Goal: Task Accomplishment & Management: Use online tool/utility

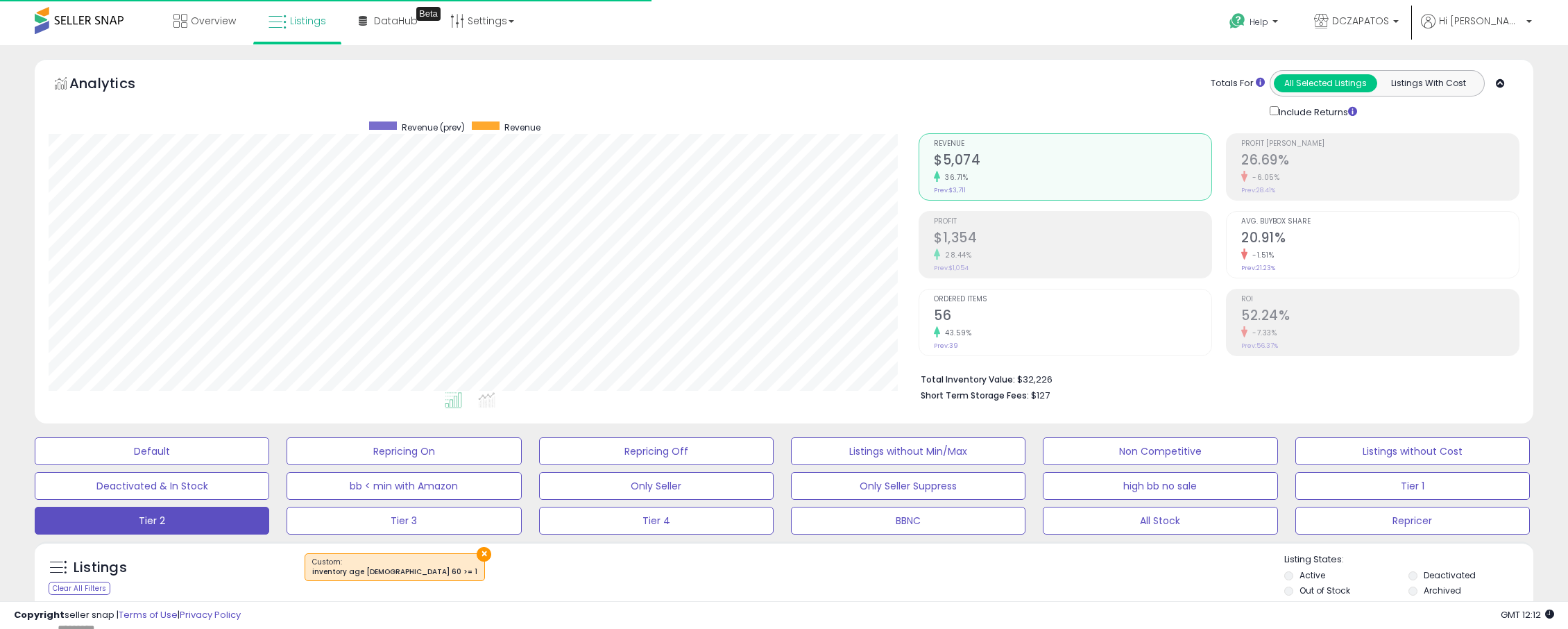
scroll to position [285, 870]
click at [220, 28] on link "Overview" at bounding box center [204, 21] width 83 height 41
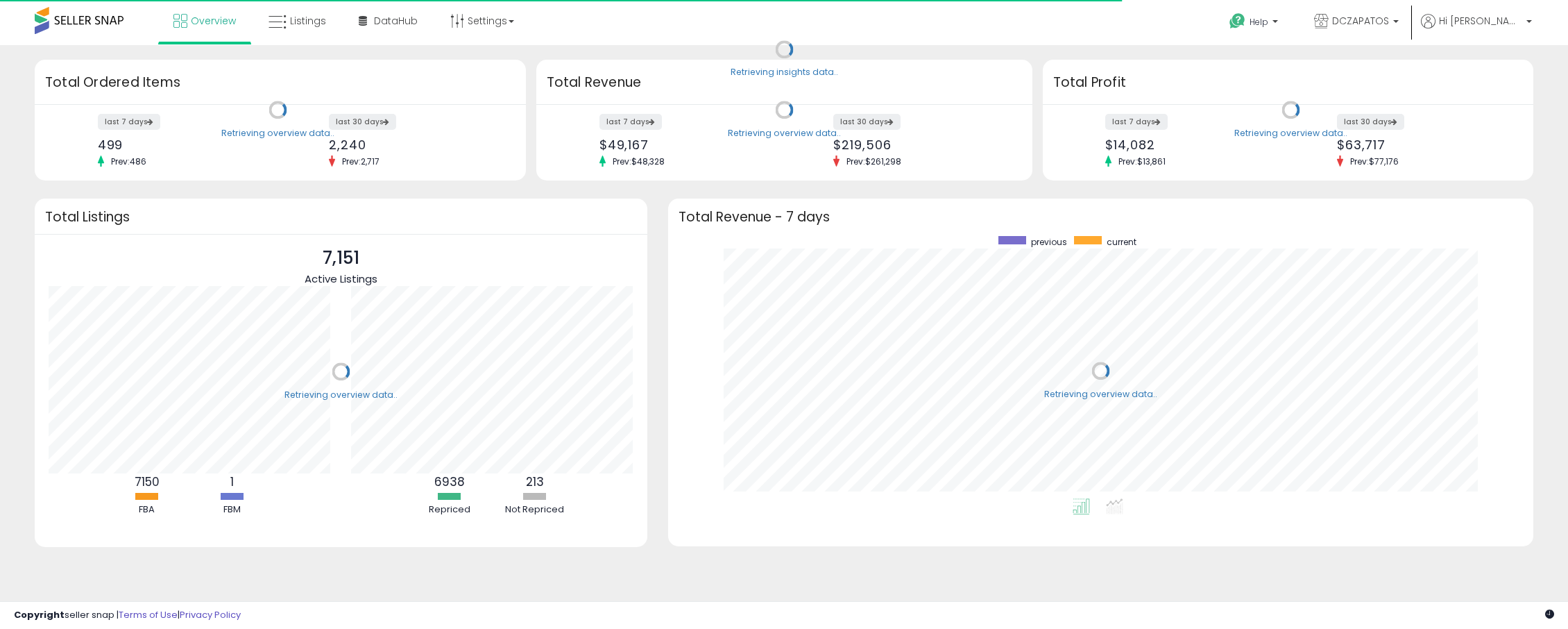
scroll to position [262, 838]
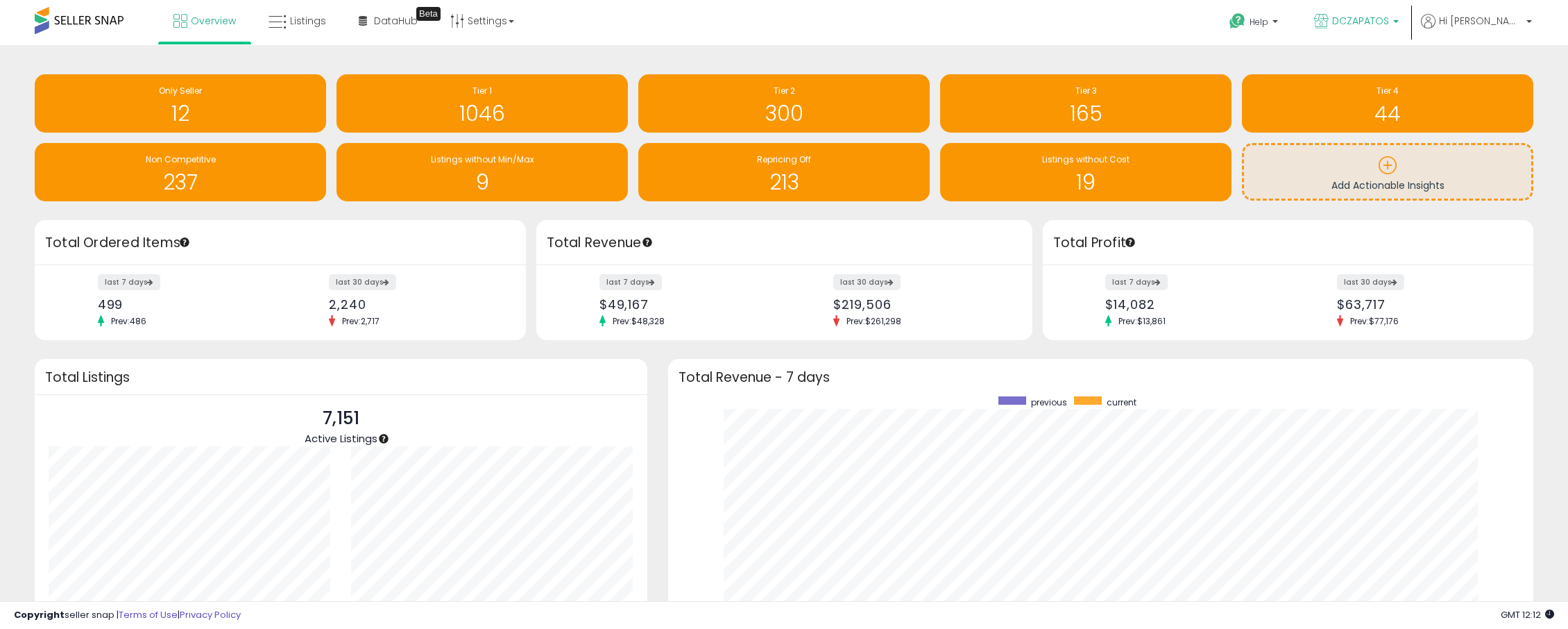
click at [1389, 23] on span "DCZAPATOS" at bounding box center [1360, 20] width 57 height 14
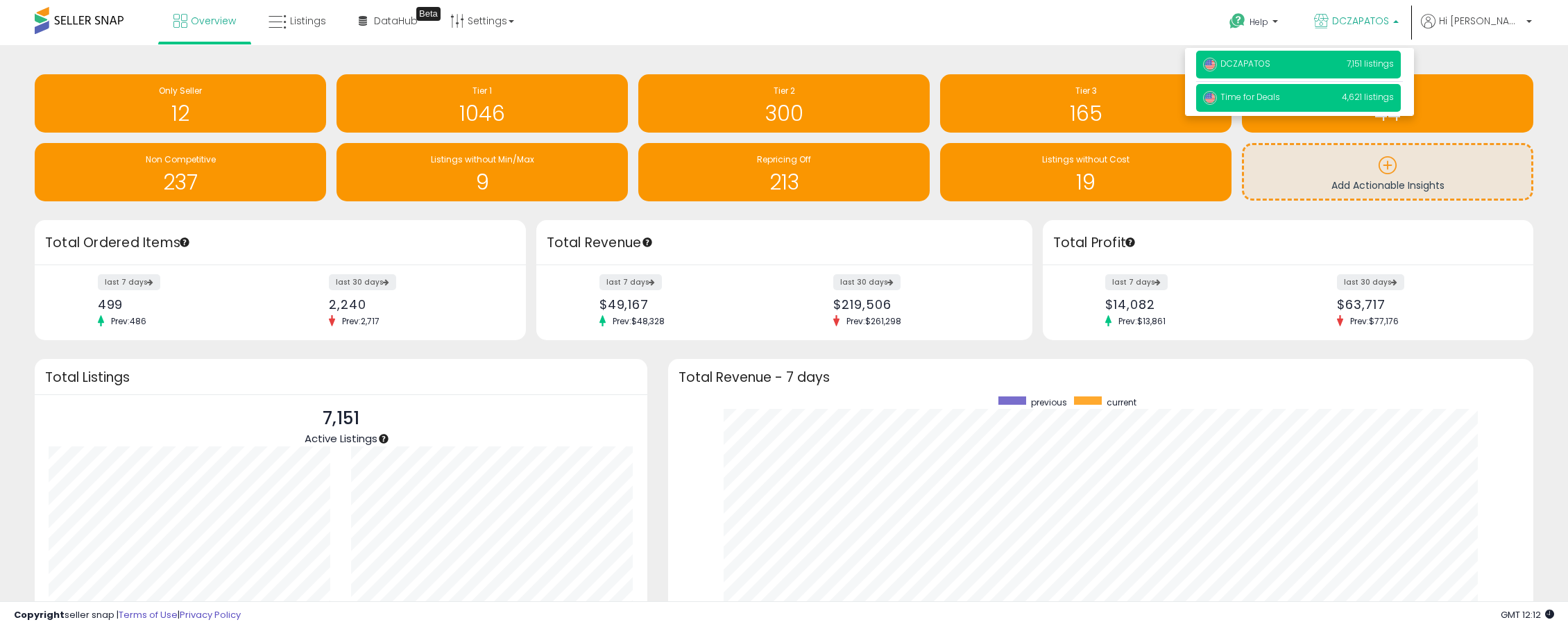
click at [1280, 96] on span "Time for Deals" at bounding box center [1242, 96] width 77 height 12
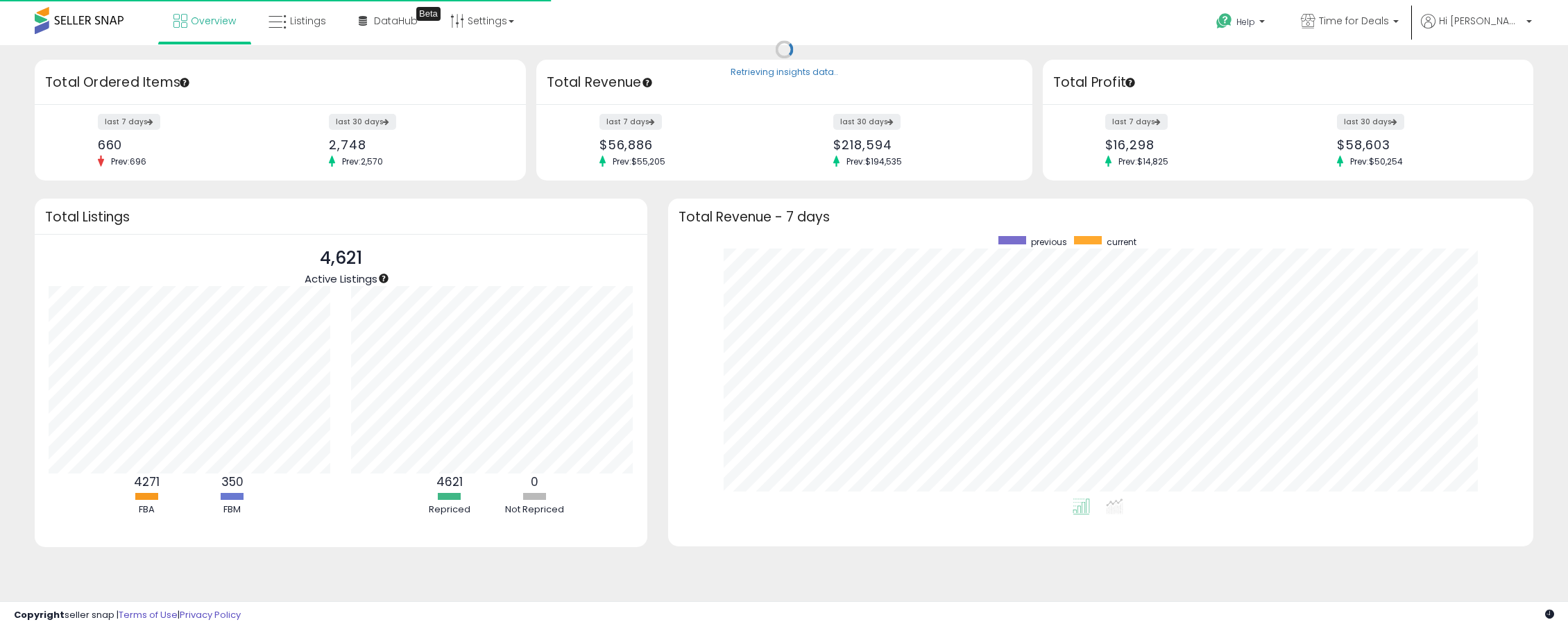
scroll to position [262, 838]
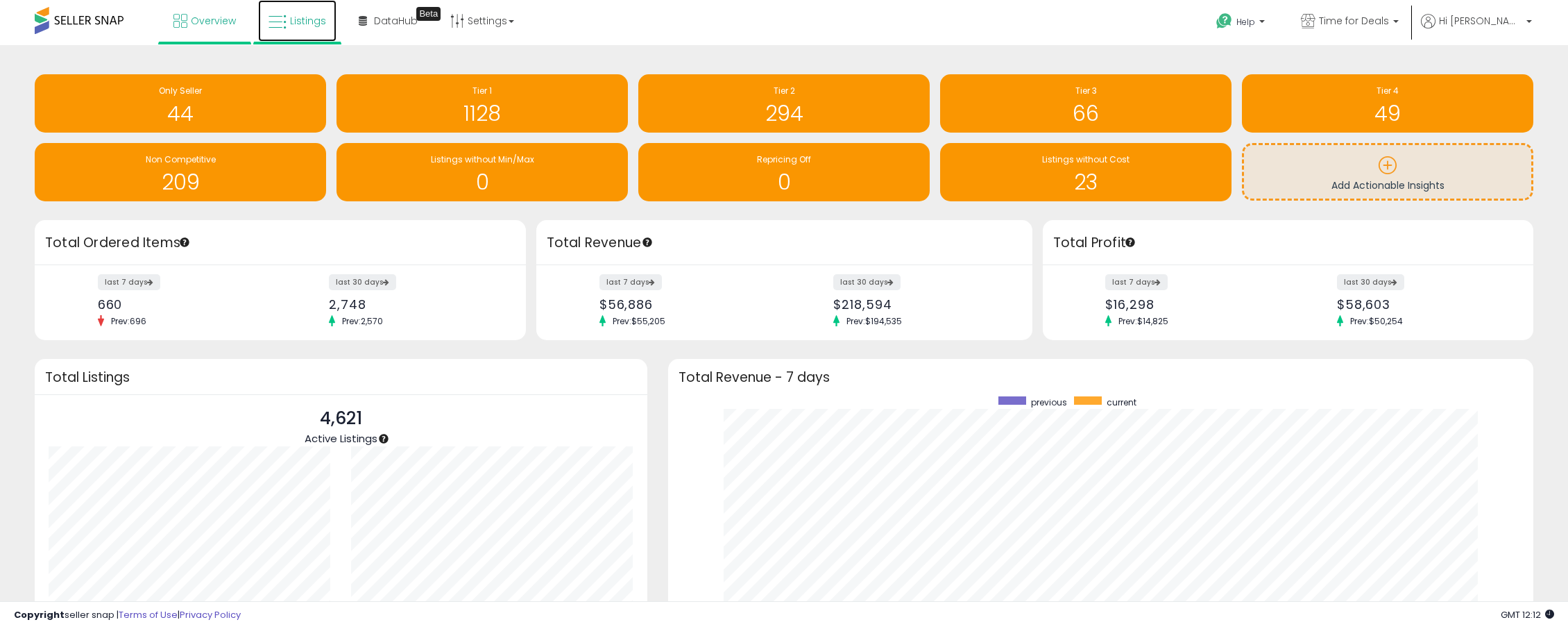
click at [293, 21] on span "Listings" at bounding box center [308, 20] width 36 height 14
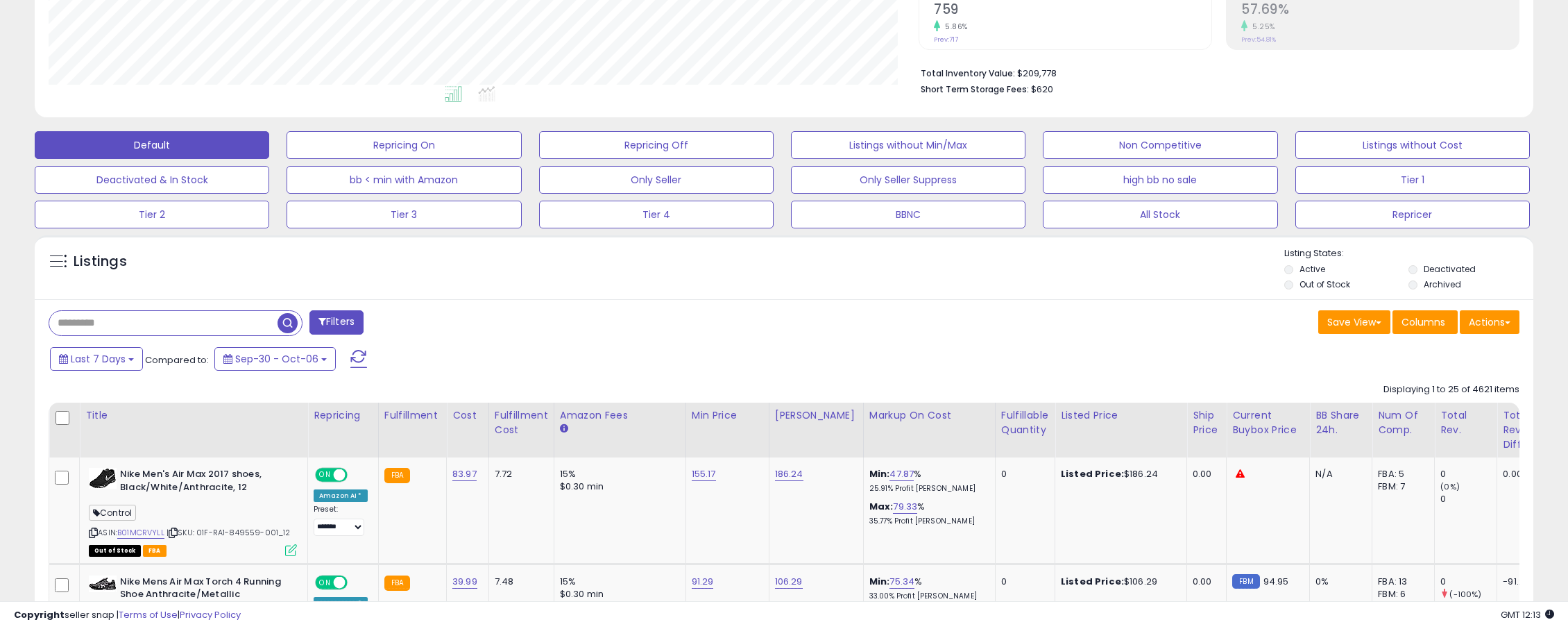
scroll to position [298, 0]
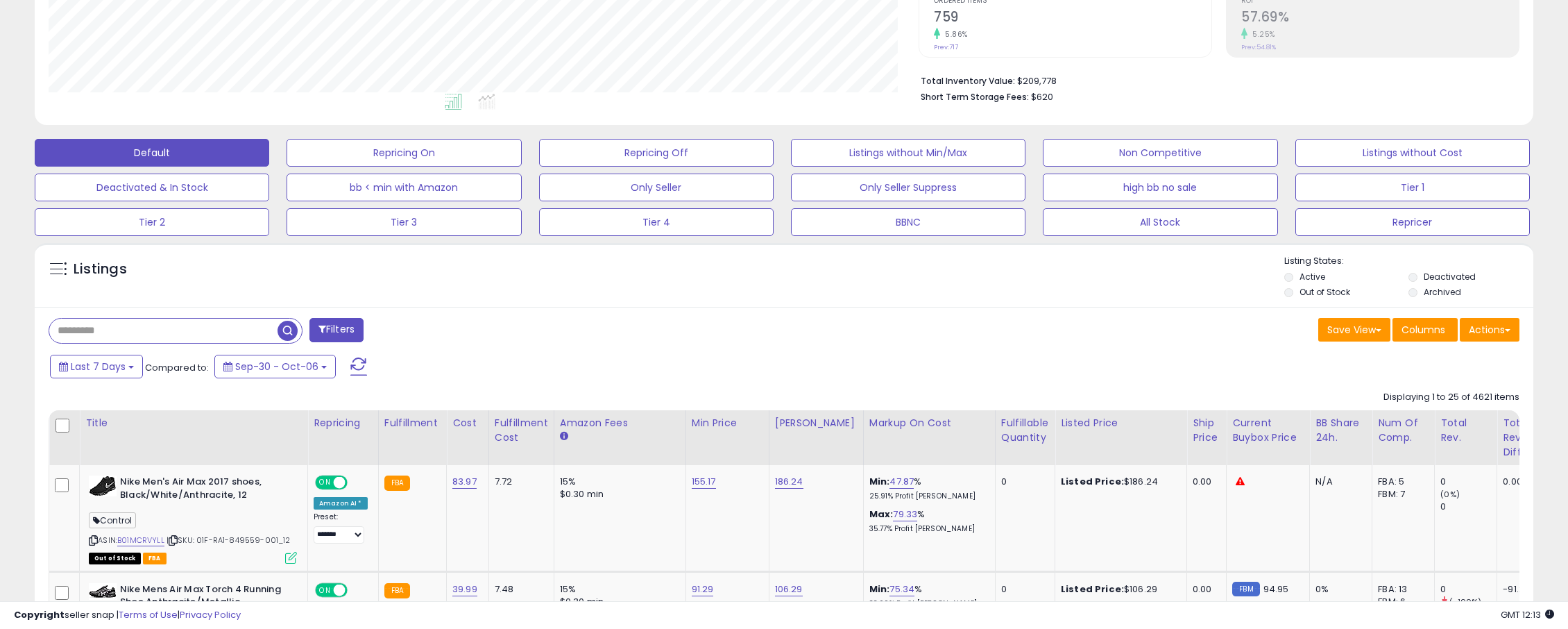
click at [342, 330] on button "Filters" at bounding box center [337, 330] width 54 height 24
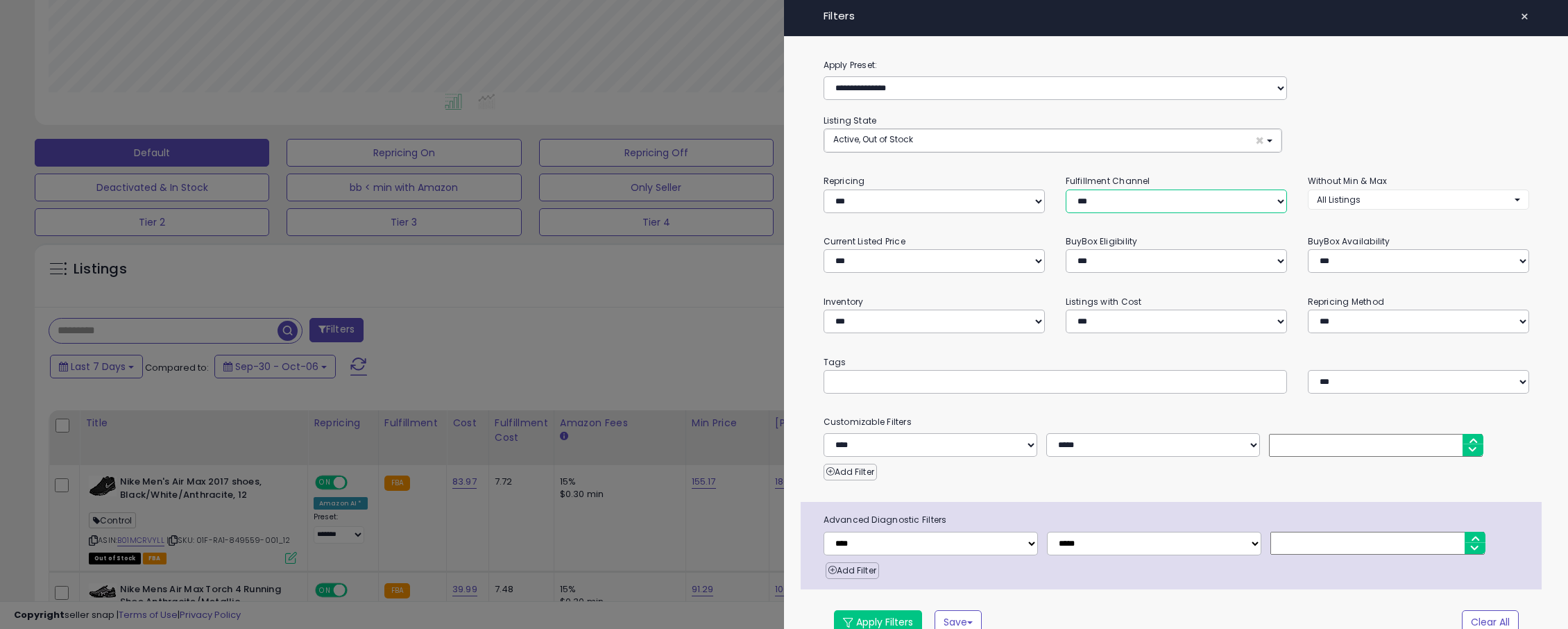
click at [1108, 199] on select "*** *** *** ***" at bounding box center [1176, 201] width 222 height 23
select select "***"
click at [1065, 189] on select "*** *** *** ***" at bounding box center [1176, 201] width 222 height 23
click at [887, 623] on button "Apply Filters" at bounding box center [878, 622] width 88 height 23
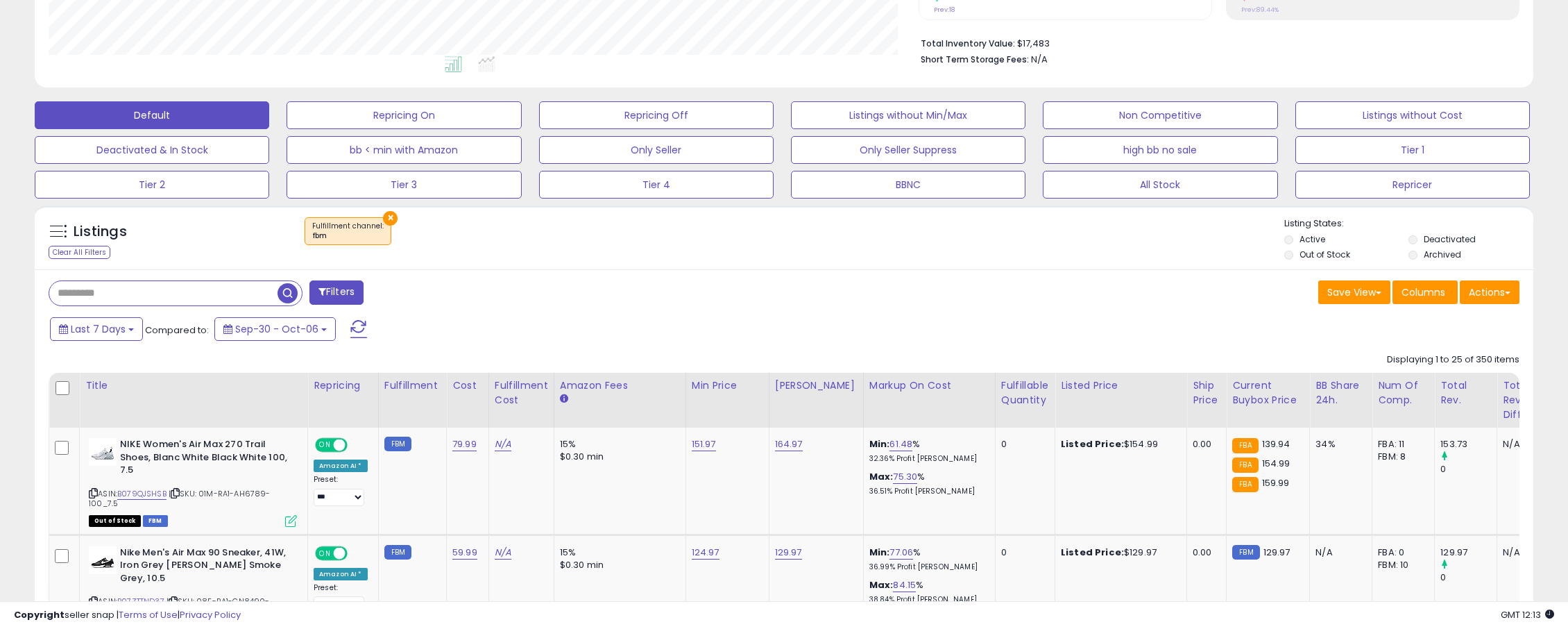
scroll to position [375, 0]
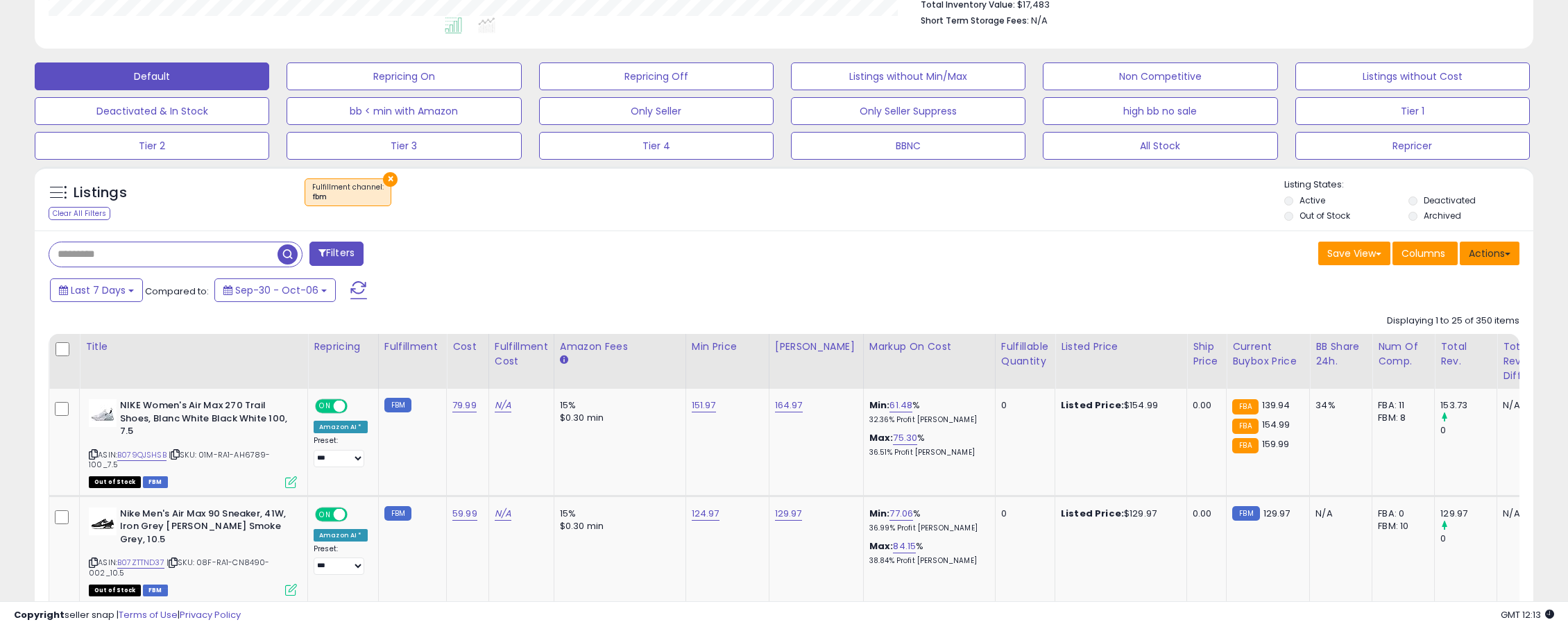
click at [1494, 259] on button "Actions" at bounding box center [1490, 253] width 59 height 23
click at [1425, 316] on link "Export Visible Columns" at bounding box center [1433, 318] width 152 height 22
